Goal: Task Accomplishment & Management: Use online tool/utility

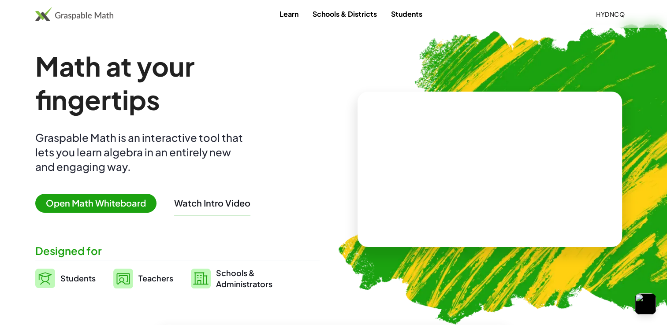
click at [110, 210] on span "Open Math Whiteboard" at bounding box center [95, 203] width 121 height 19
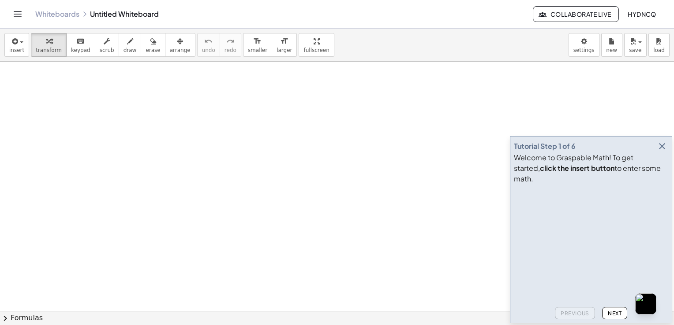
click at [22, 15] on icon "Toggle navigation" at bounding box center [17, 14] width 11 height 11
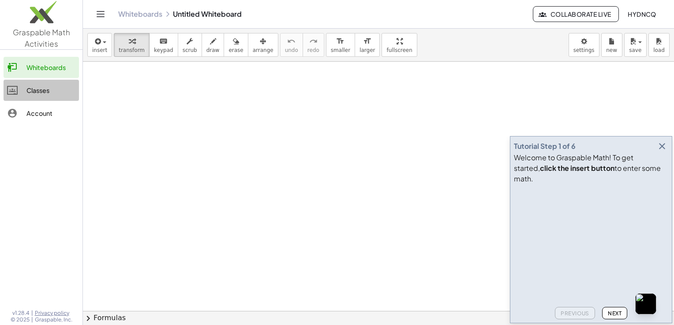
click at [31, 98] on link "Classes" at bounding box center [41, 90] width 75 height 21
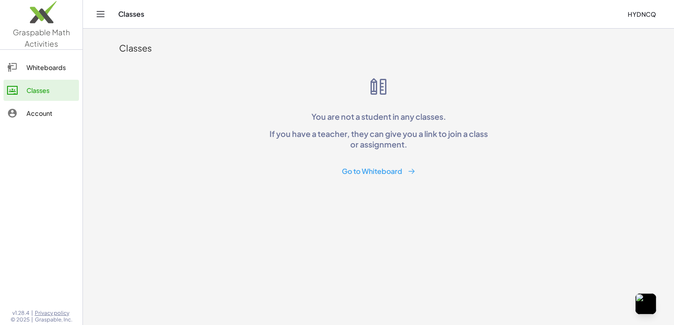
click at [22, 70] on div at bounding box center [16, 67] width 19 height 11
